Goal: Information Seeking & Learning: Check status

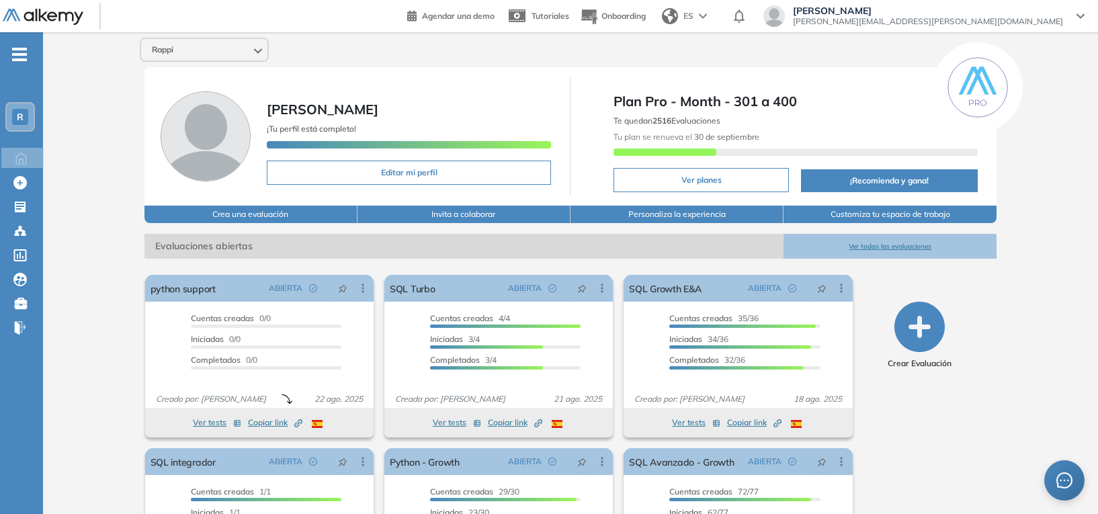
scroll to position [113, 0]
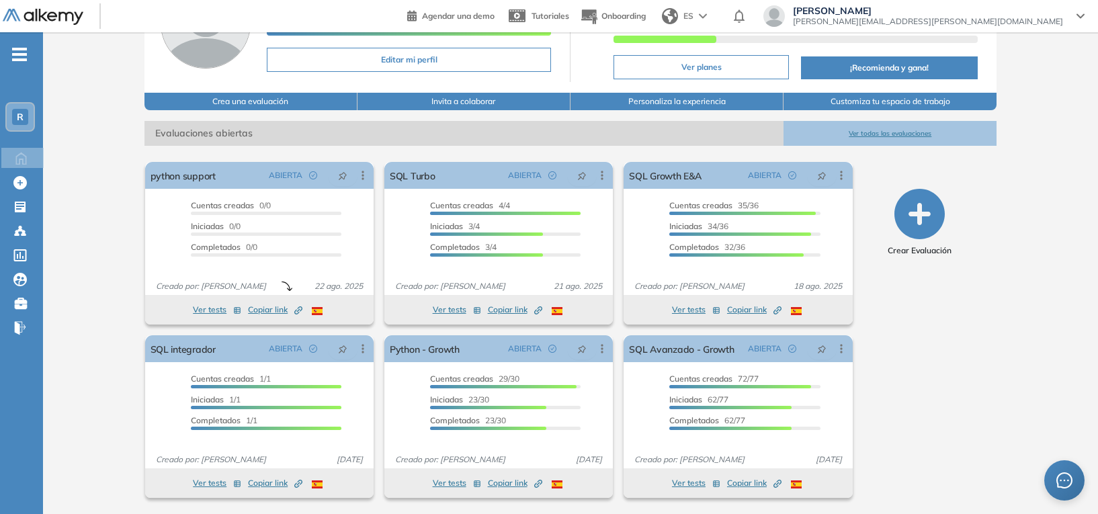
click at [885, 134] on button "Ver todas las evaluaciones" at bounding box center [889, 133] width 213 height 25
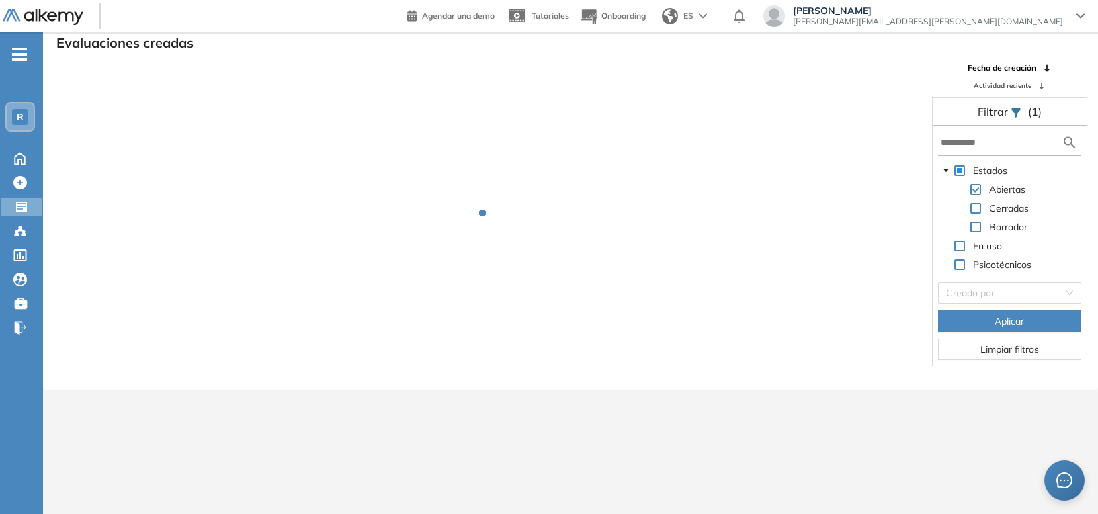
scroll to position [32, 0]
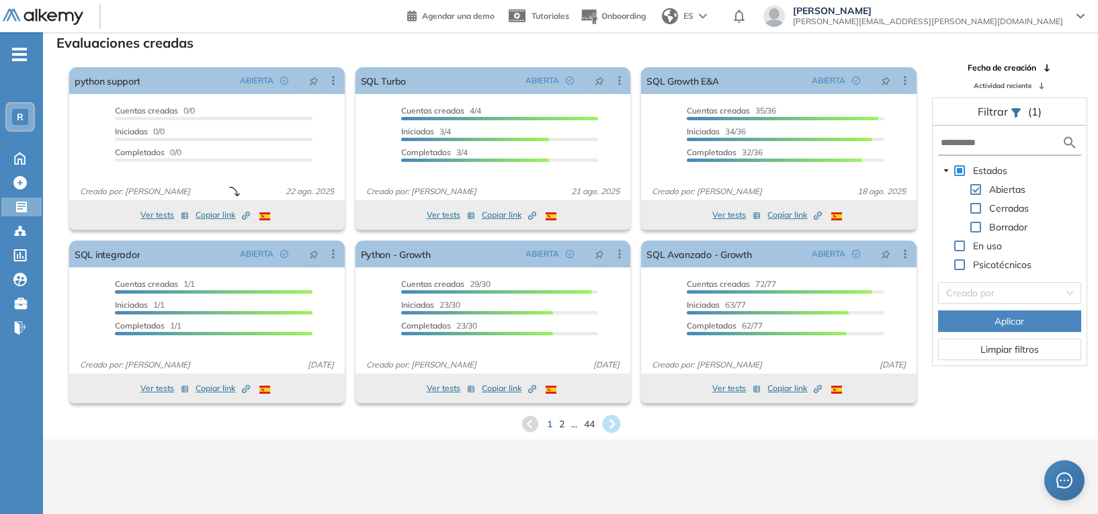
click at [607, 421] on icon at bounding box center [611, 424] width 18 height 18
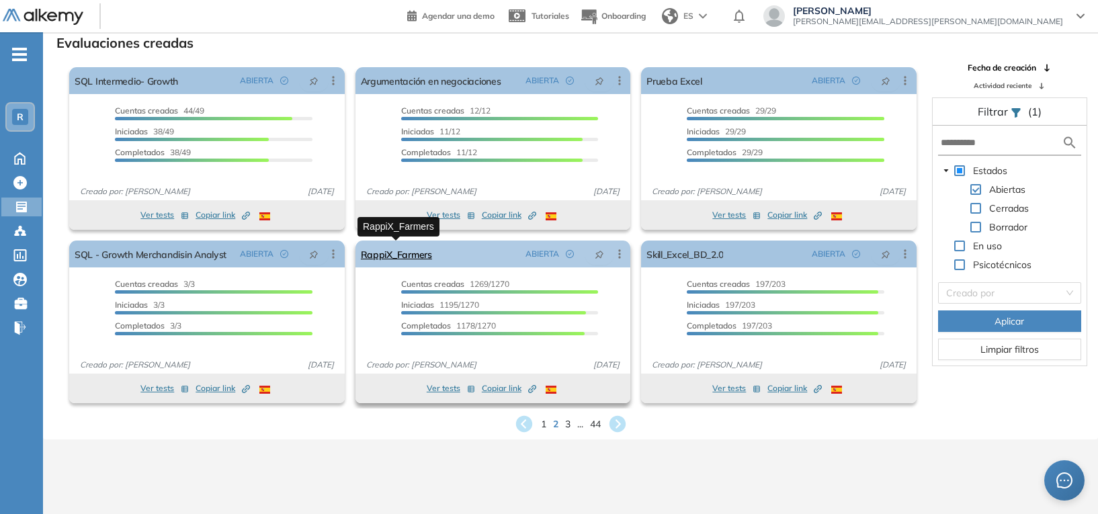
click at [407, 255] on link "RappiX_Farmers" at bounding box center [396, 254] width 71 height 27
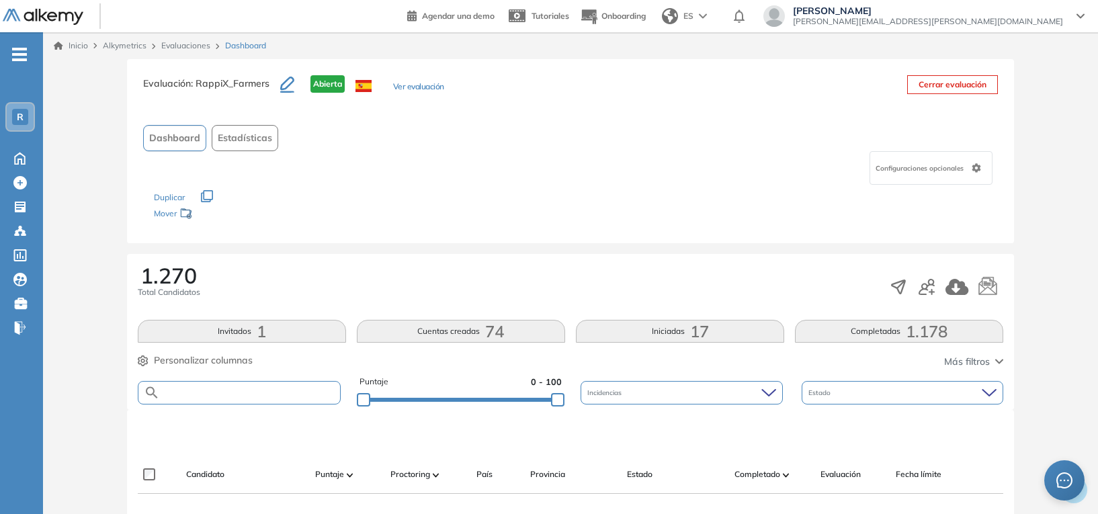
click at [190, 388] on input "text" at bounding box center [250, 393] width 180 height 10
type input "**********"
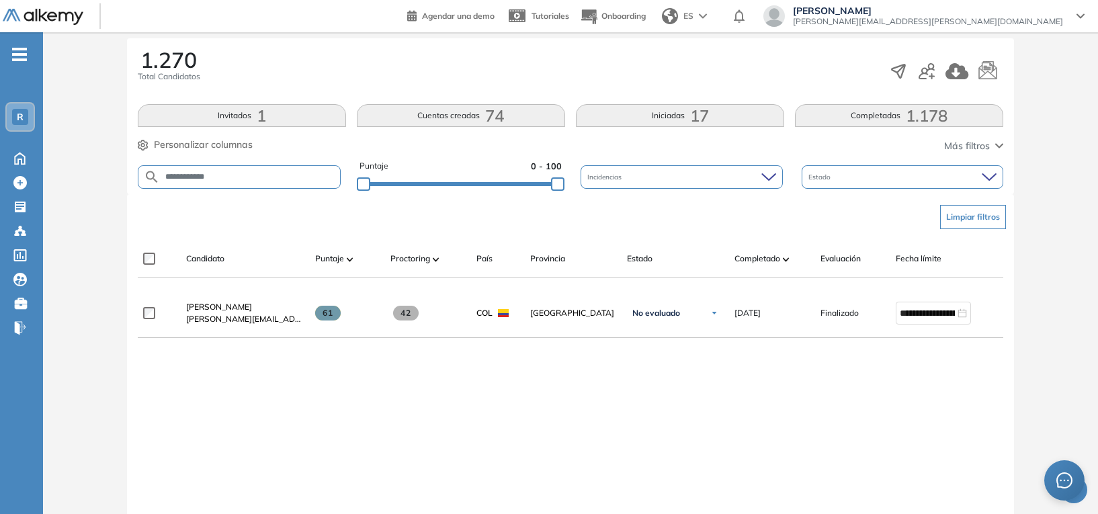
scroll to position [216, 0]
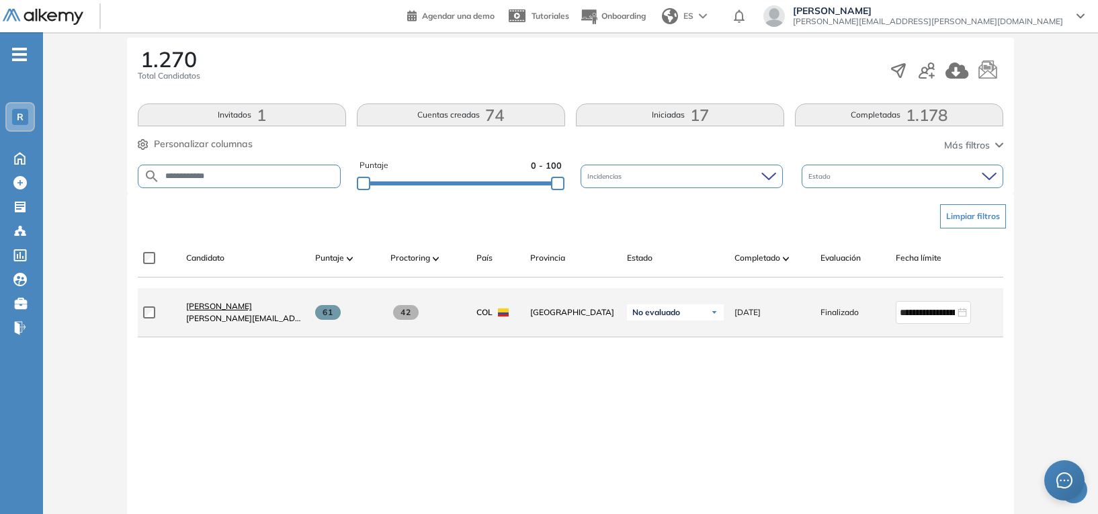
click at [212, 308] on span "[PERSON_NAME]" at bounding box center [219, 306] width 66 height 10
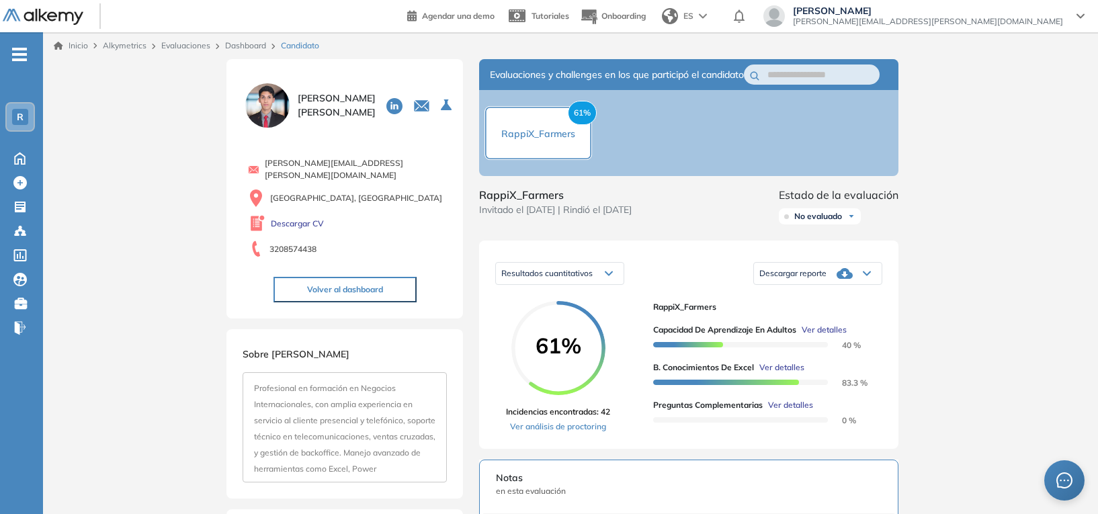
click at [243, 48] on link "Dashboard" at bounding box center [245, 45] width 41 height 10
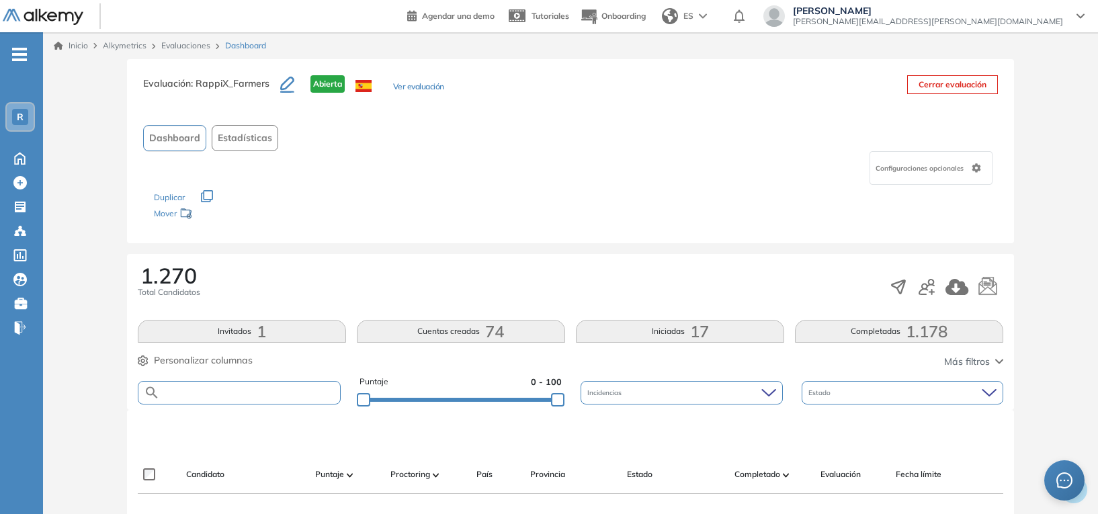
click at [261, 395] on input "text" at bounding box center [250, 393] width 180 height 10
type input "******"
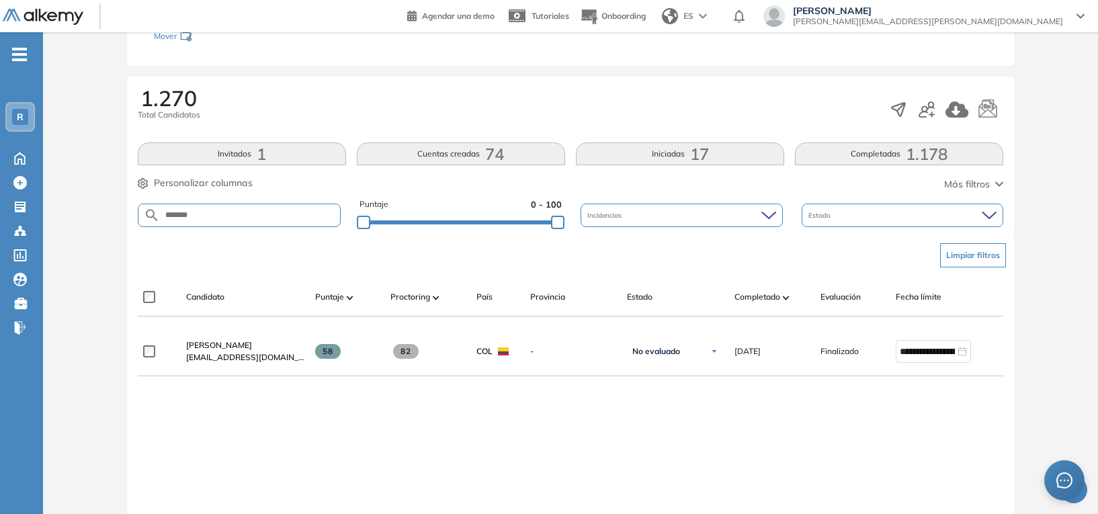
scroll to position [179, 0]
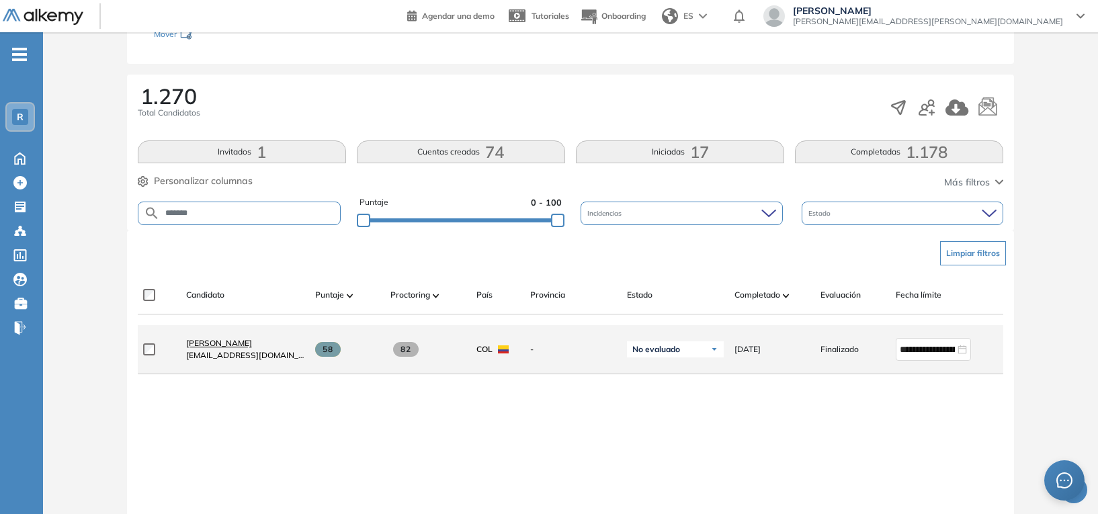
click at [226, 348] on span "[PERSON_NAME]" at bounding box center [219, 343] width 66 height 10
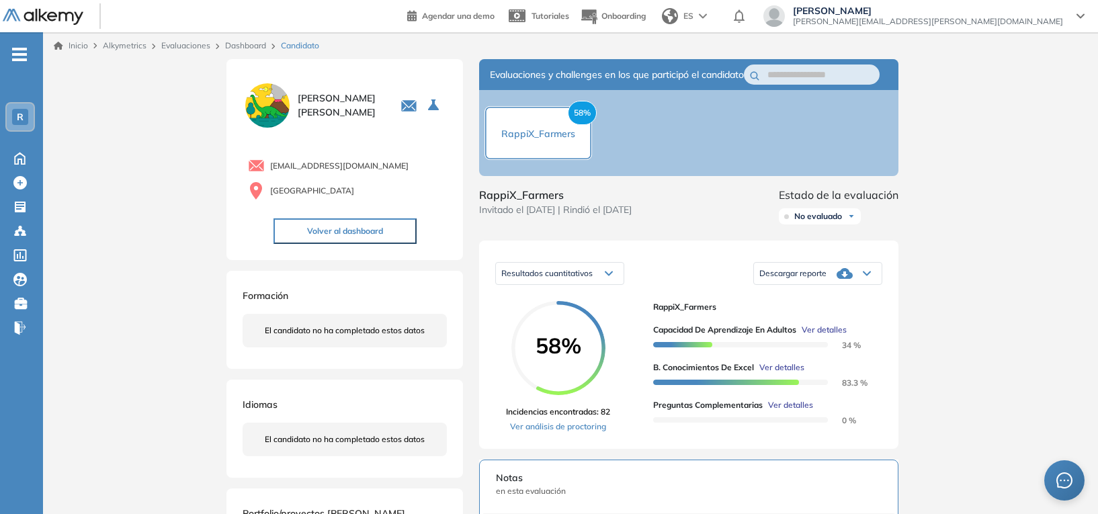
click at [781, 374] on span "Ver detalles" at bounding box center [781, 367] width 45 height 12
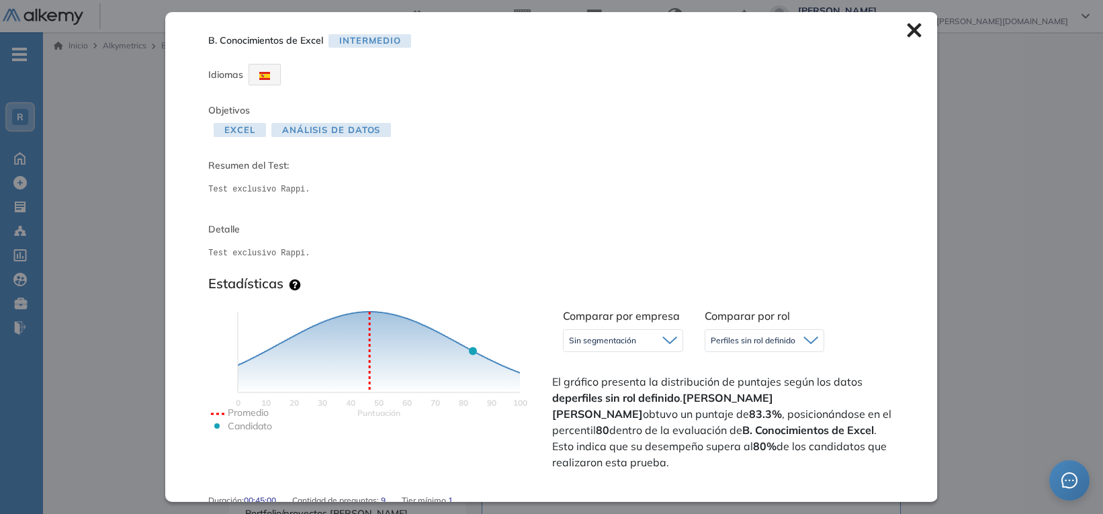
click at [907, 33] on icon at bounding box center [914, 31] width 14 height 14
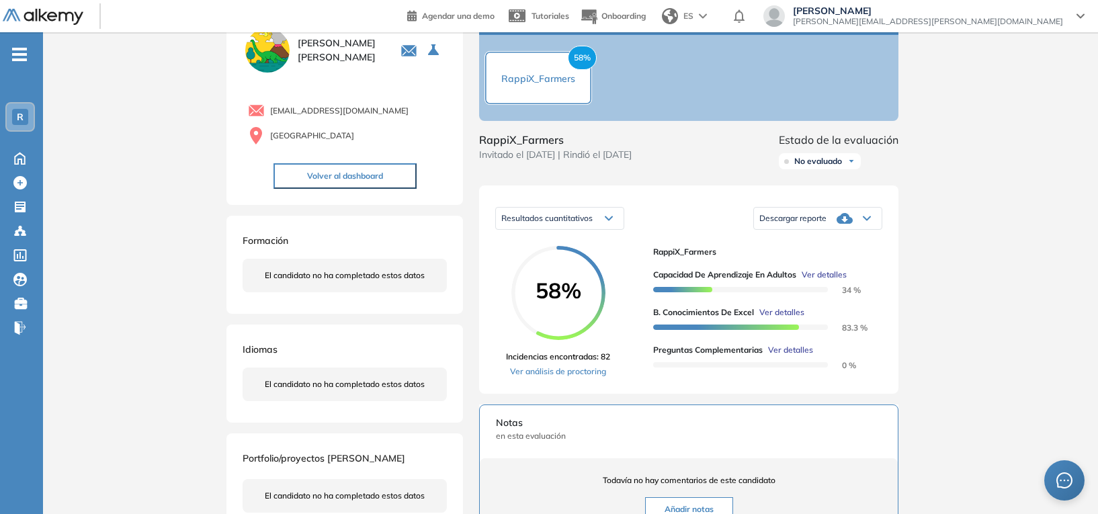
scroll to position [56, 0]
click at [568, 376] on link "Ver análisis de proctoring" at bounding box center [558, 370] width 104 height 12
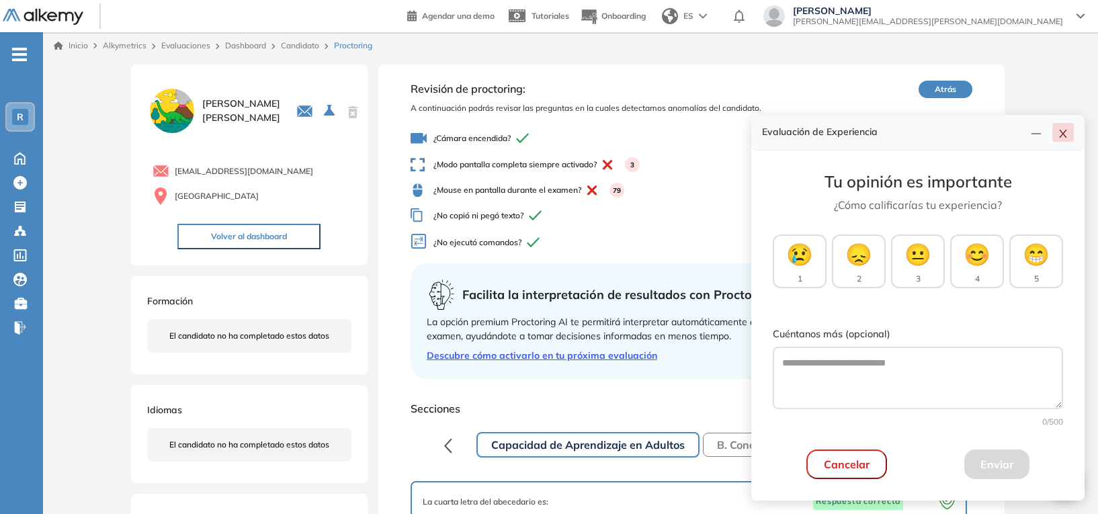
click at [1065, 137] on icon "close" at bounding box center [1062, 134] width 7 height 8
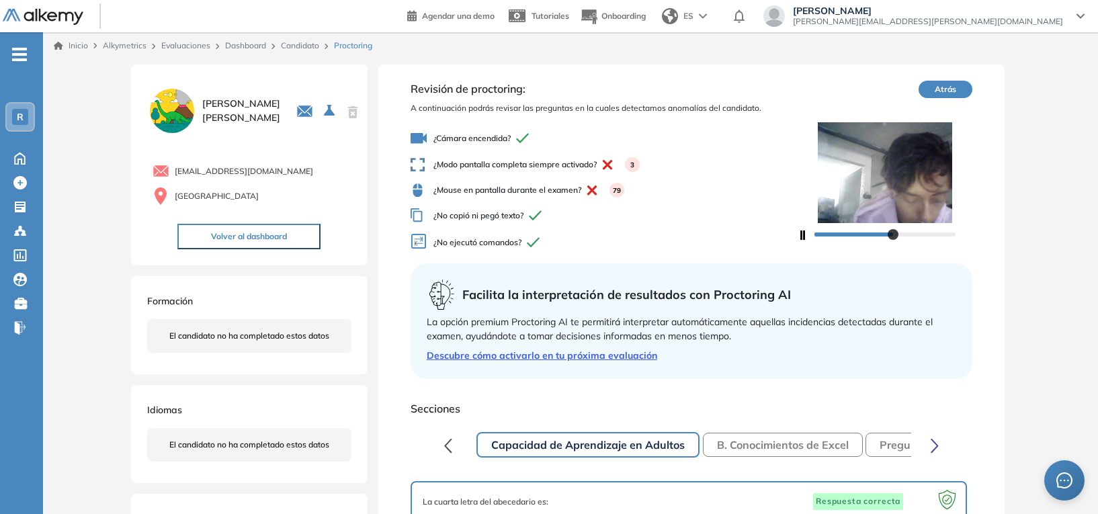
click at [304, 48] on link "Candidato" at bounding box center [300, 45] width 38 height 10
